Goal: Task Accomplishment & Management: Manage account settings

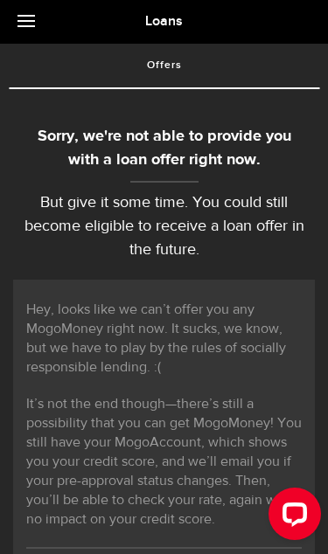
click at [31, 20] on span at bounding box center [25, 21] width 17 height 2
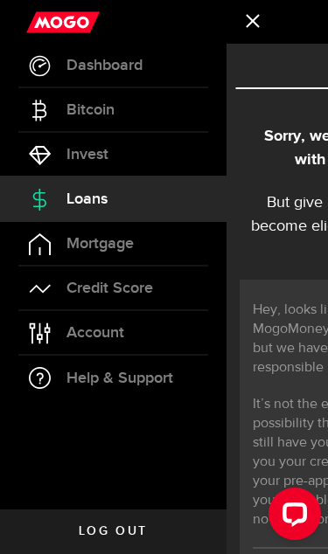
click at [87, 200] on span "Loans" at bounding box center [86, 199] width 41 height 16
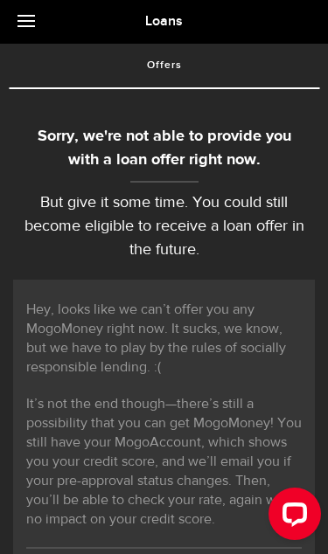
click at [49, 29] on link at bounding box center [30, 22] width 61 height 44
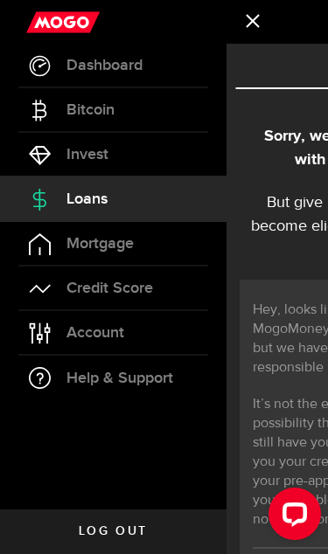
click at [113, 66] on span "Dashboard" at bounding box center [104, 66] width 76 height 16
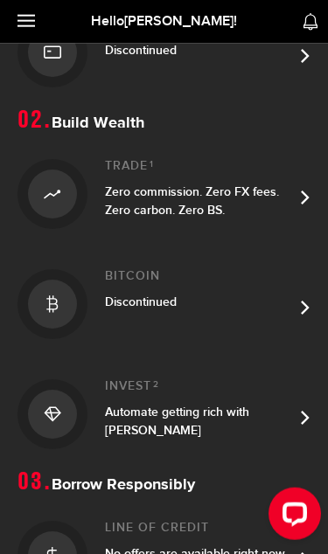
scroll to position [473, 0]
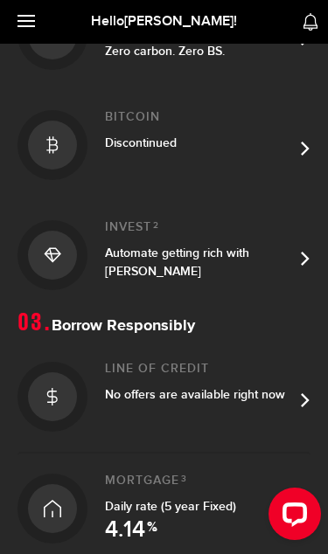
click at [276, 402] on div "No offers are available right now" at bounding box center [199, 394] width 188 height 18
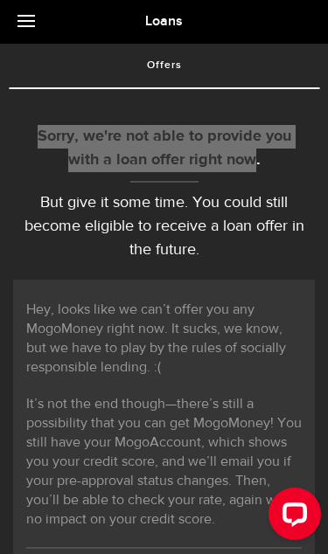
click at [295, 499] on div "Open LiveChat chat widget" at bounding box center [295, 513] width 28 height 28
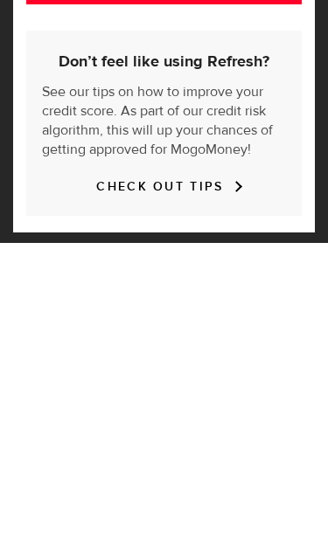
scroll to position [719, 0]
